Goal: Task Accomplishment & Management: Manage account settings

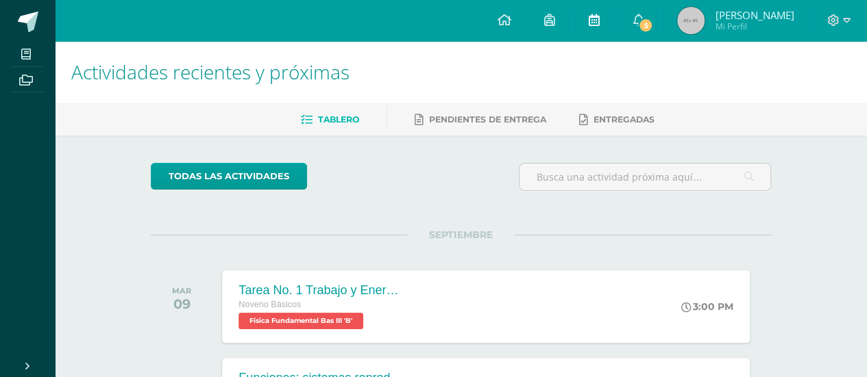
click at [599, 16] on icon at bounding box center [593, 20] width 11 height 12
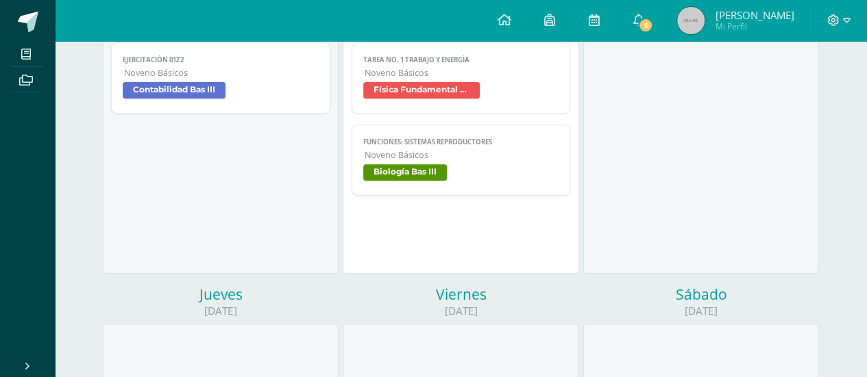
scroll to position [224, 0]
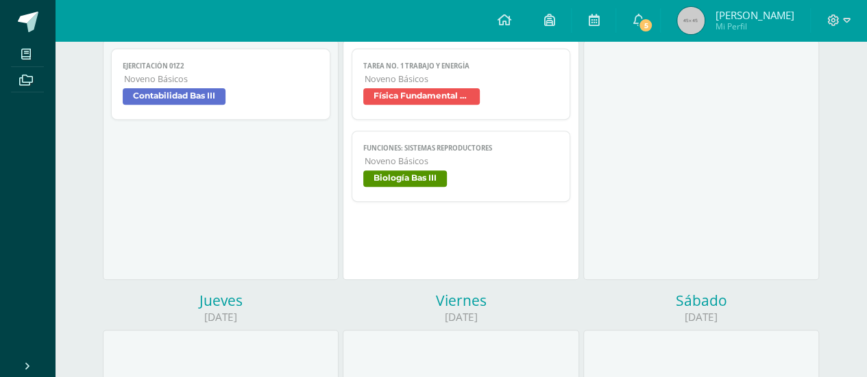
click at [388, 157] on span "Noveno Básicos" at bounding box center [461, 161] width 195 height 12
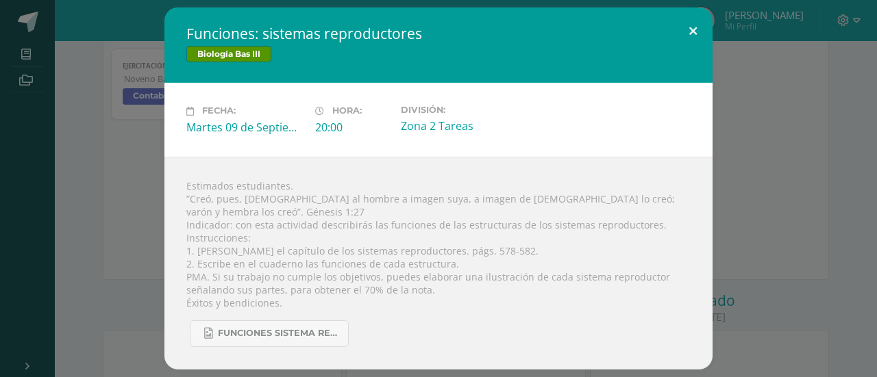
click at [689, 39] on button at bounding box center [692, 31] width 39 height 47
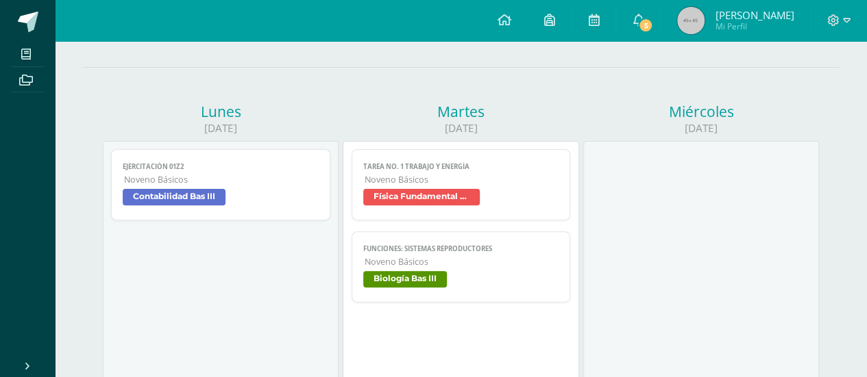
scroll to position [123, 0]
click at [643, 14] on icon at bounding box center [637, 20] width 11 height 12
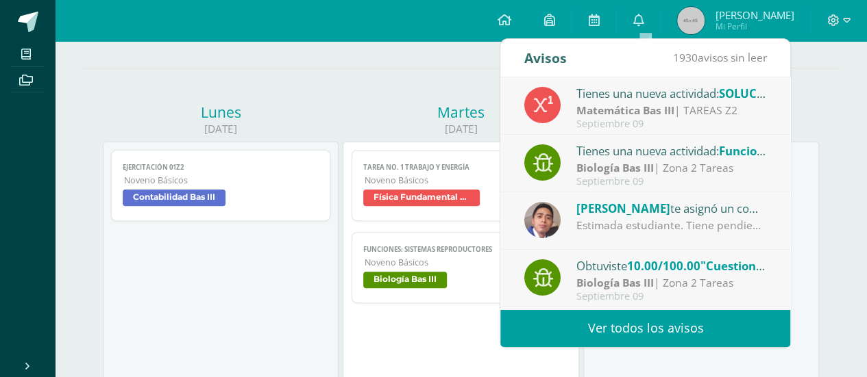
click at [646, 218] on div "Estimada estudiante. Tiene pendiente esta actividad. Se e brinda la oportunidad…" at bounding box center [671, 226] width 190 height 16
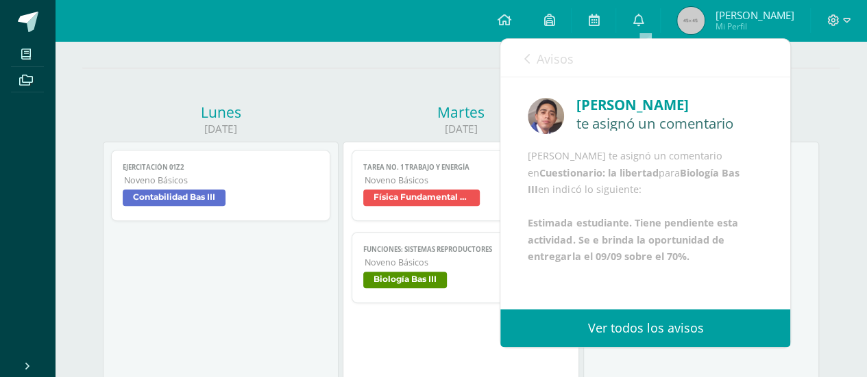
scroll to position [36, 0]
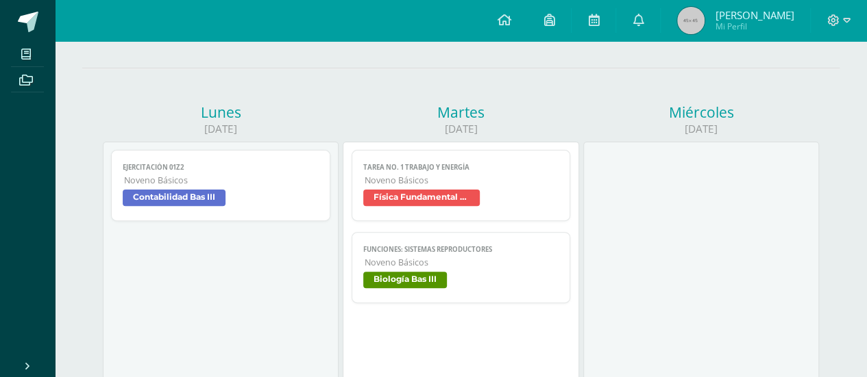
click at [477, 103] on div "Martes" at bounding box center [461, 112] width 236 height 19
